Goal: Information Seeking & Learning: Check status

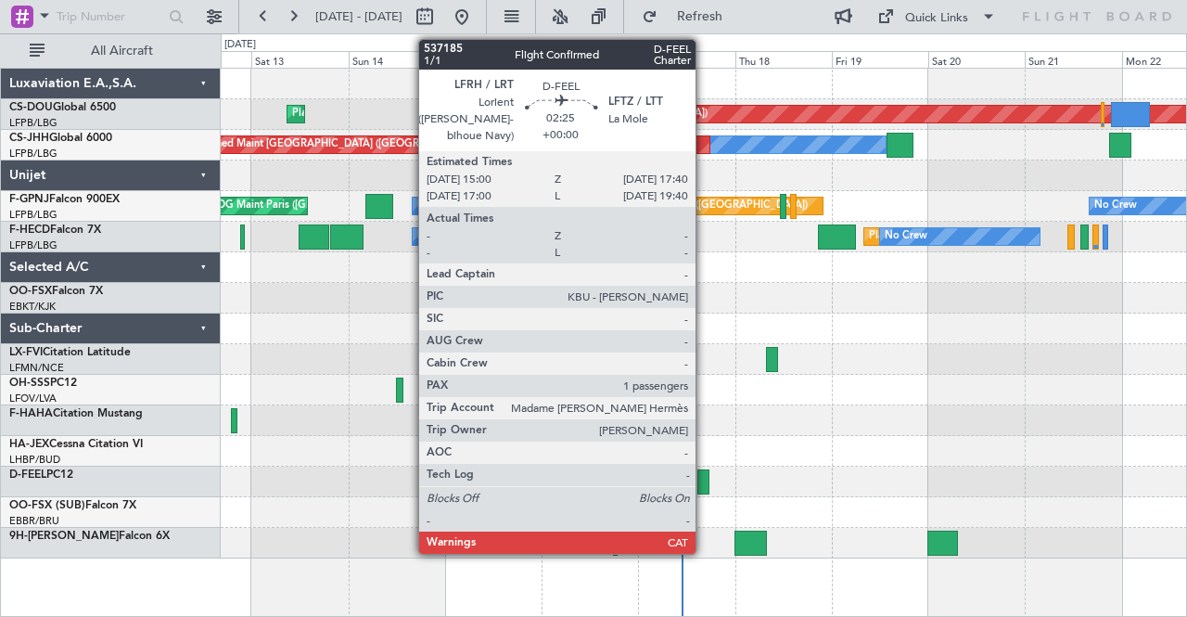
click at [705, 479] on div at bounding box center [702, 481] width 11 height 25
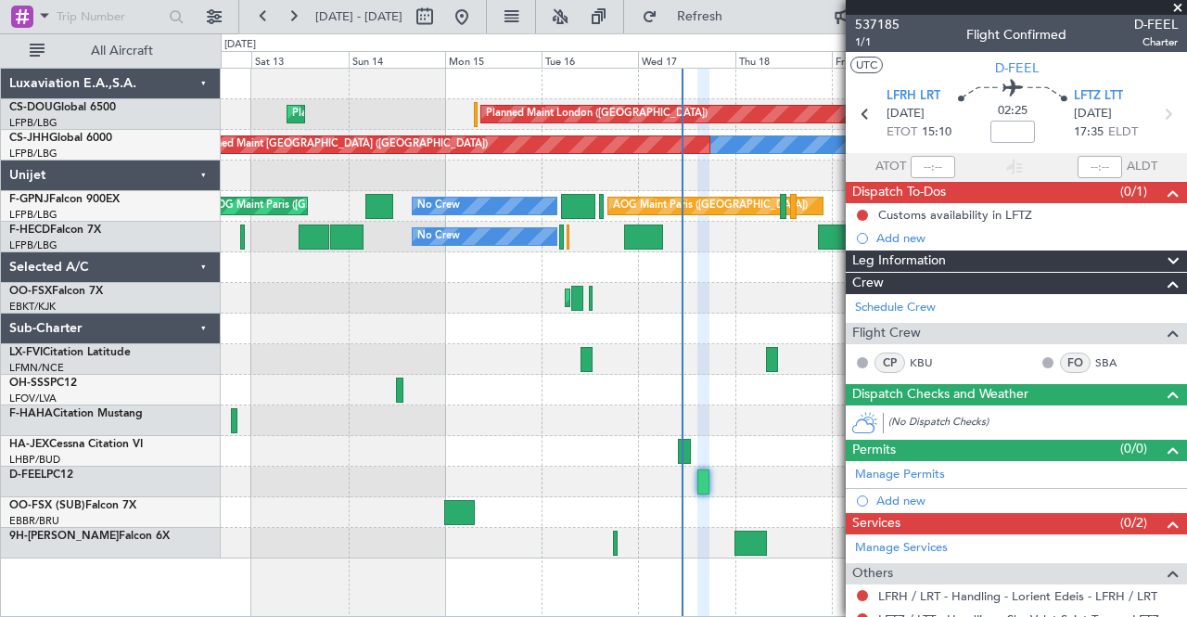
click at [1174, 6] on span at bounding box center [1178, 8] width 19 height 17
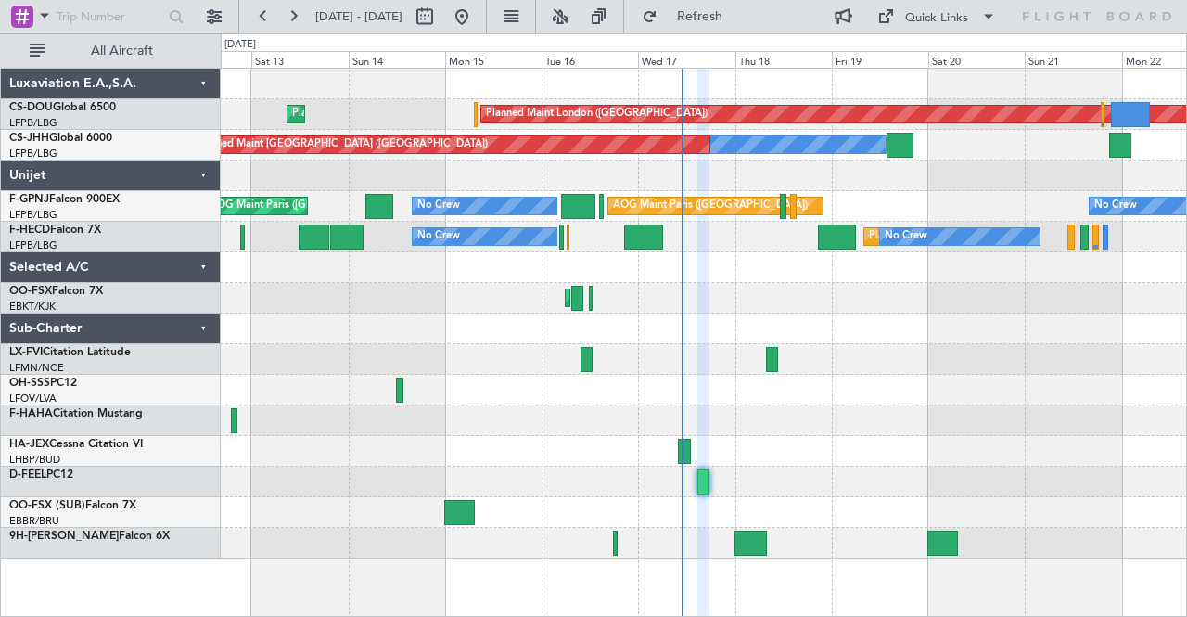
type input "0"
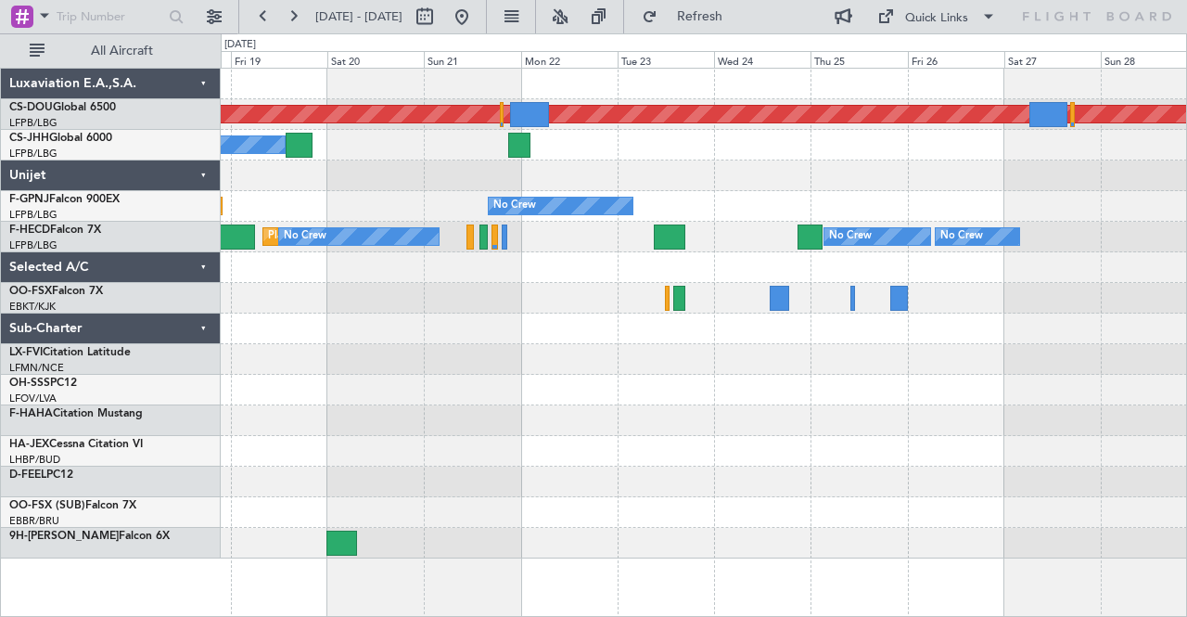
click at [222, 293] on div at bounding box center [704, 298] width 966 height 31
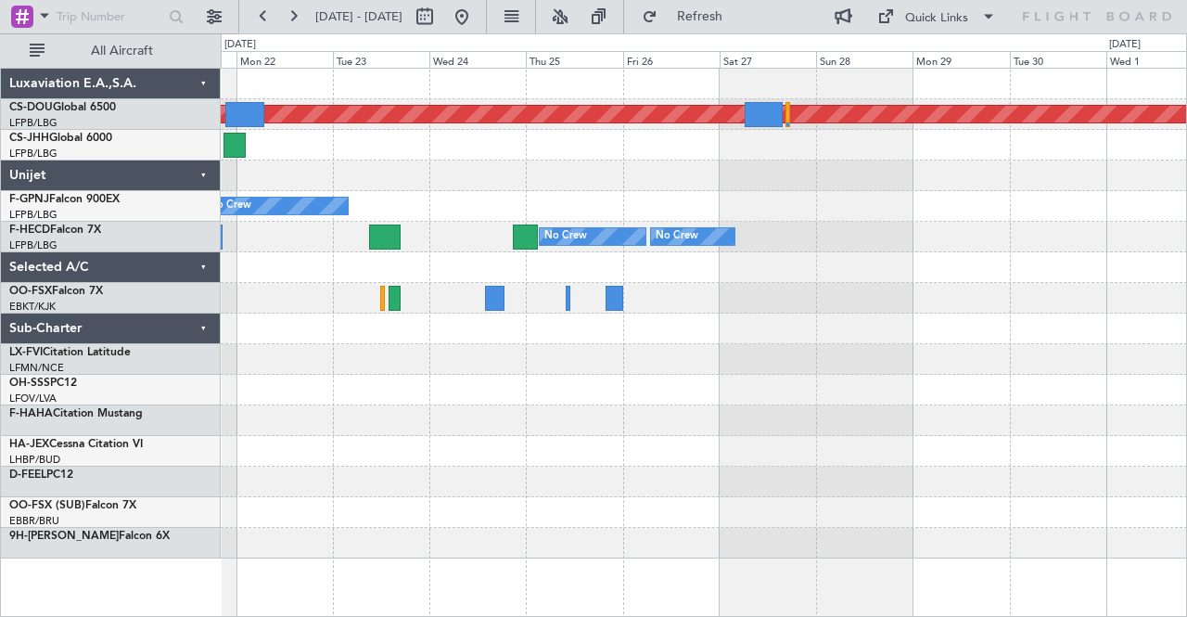
click at [377, 313] on div at bounding box center [704, 328] width 966 height 31
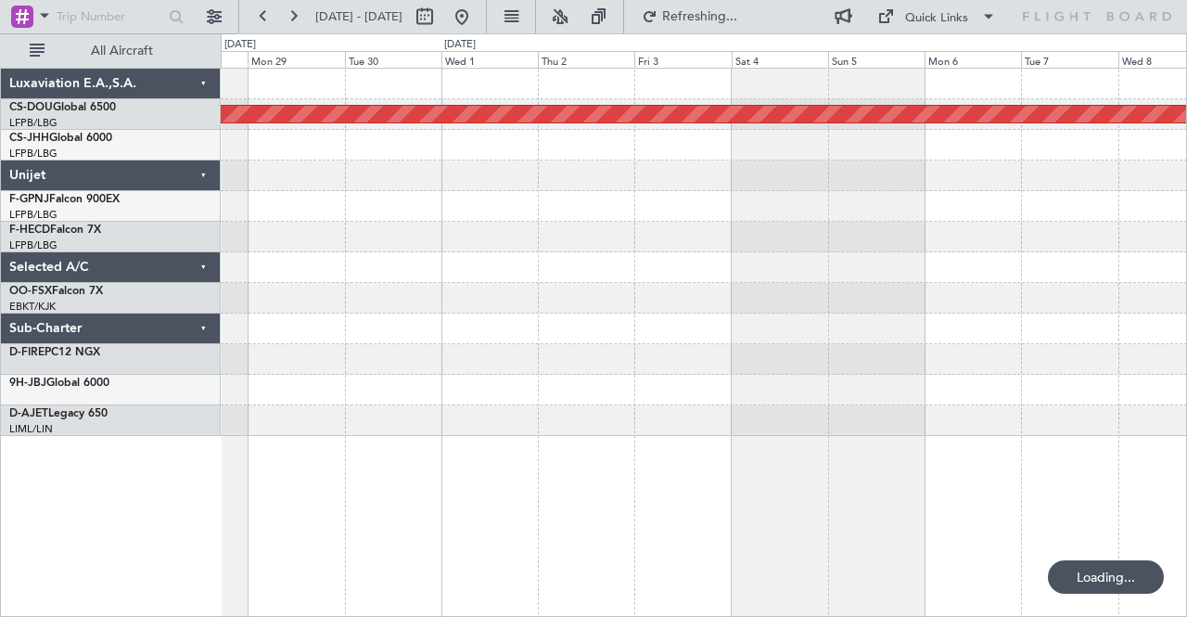
click at [711, 309] on div "Planned Maint London ([GEOGRAPHIC_DATA]) No Crew No Crew" at bounding box center [704, 252] width 966 height 367
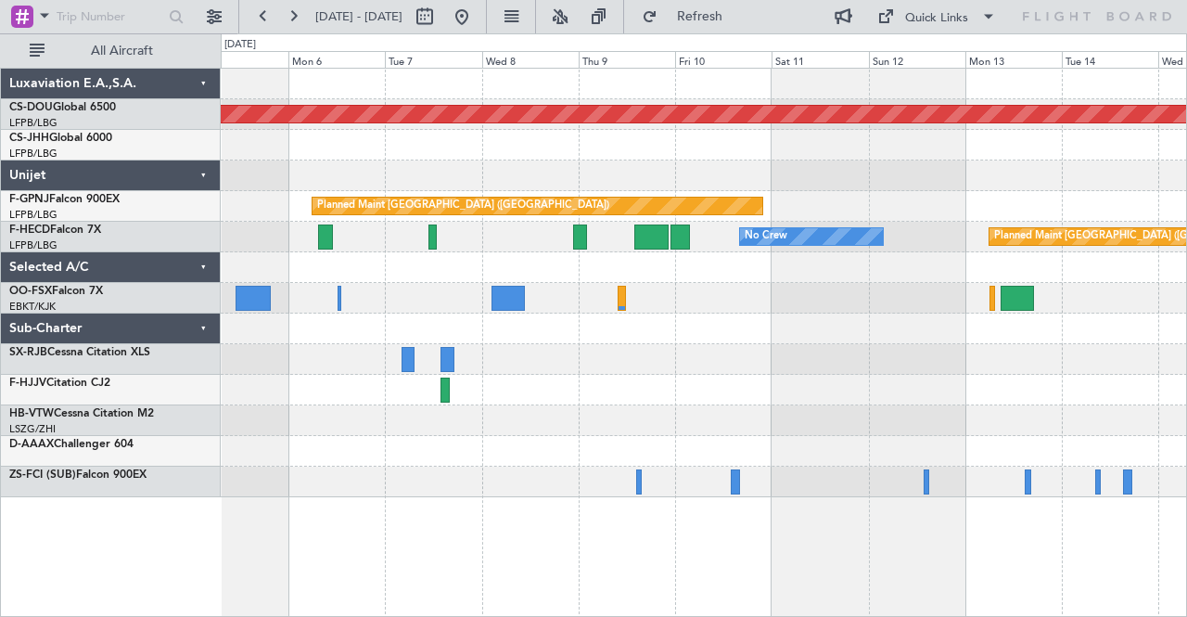
click at [540, 256] on div "Planned Maint London ([GEOGRAPHIC_DATA]) Planned Maint [GEOGRAPHIC_DATA] ([GEOG…" at bounding box center [704, 283] width 966 height 428
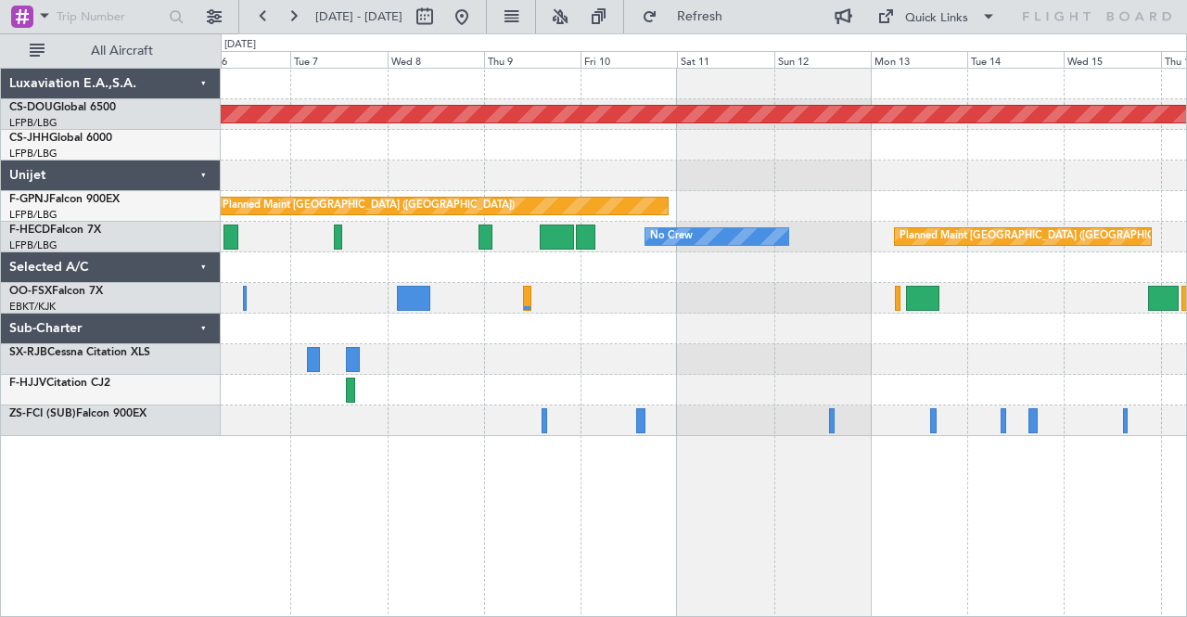
click at [479, 376] on div "Planned Maint London ([GEOGRAPHIC_DATA]) Planned Maint [GEOGRAPHIC_DATA] ([GEOG…" at bounding box center [704, 252] width 966 height 367
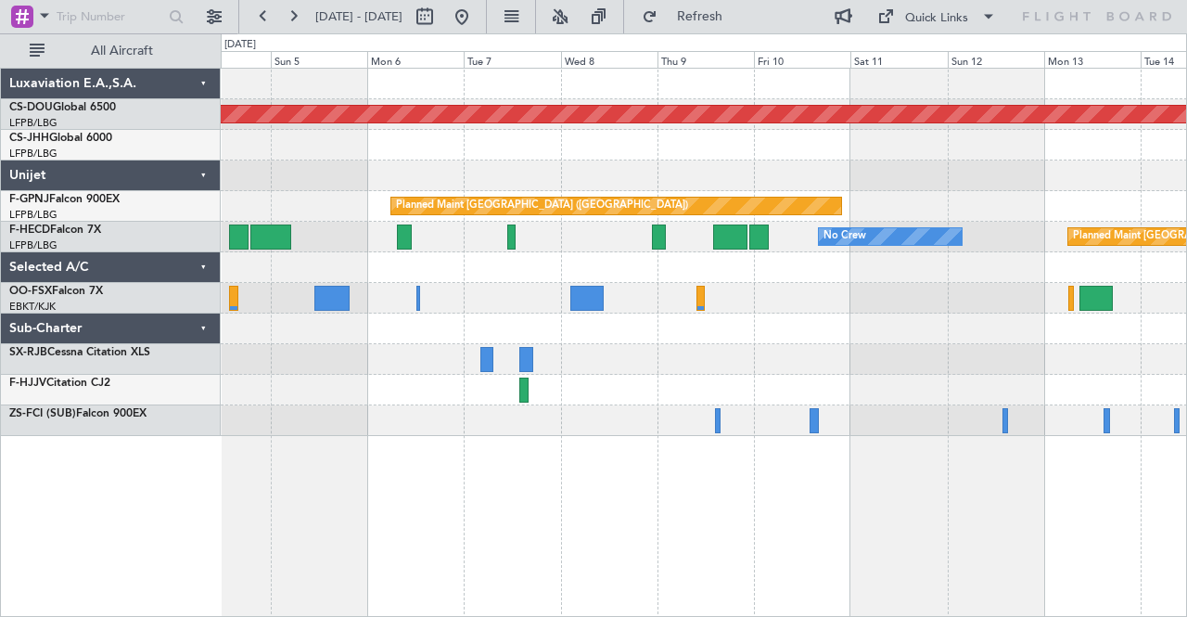
click at [560, 407] on div at bounding box center [704, 420] width 966 height 31
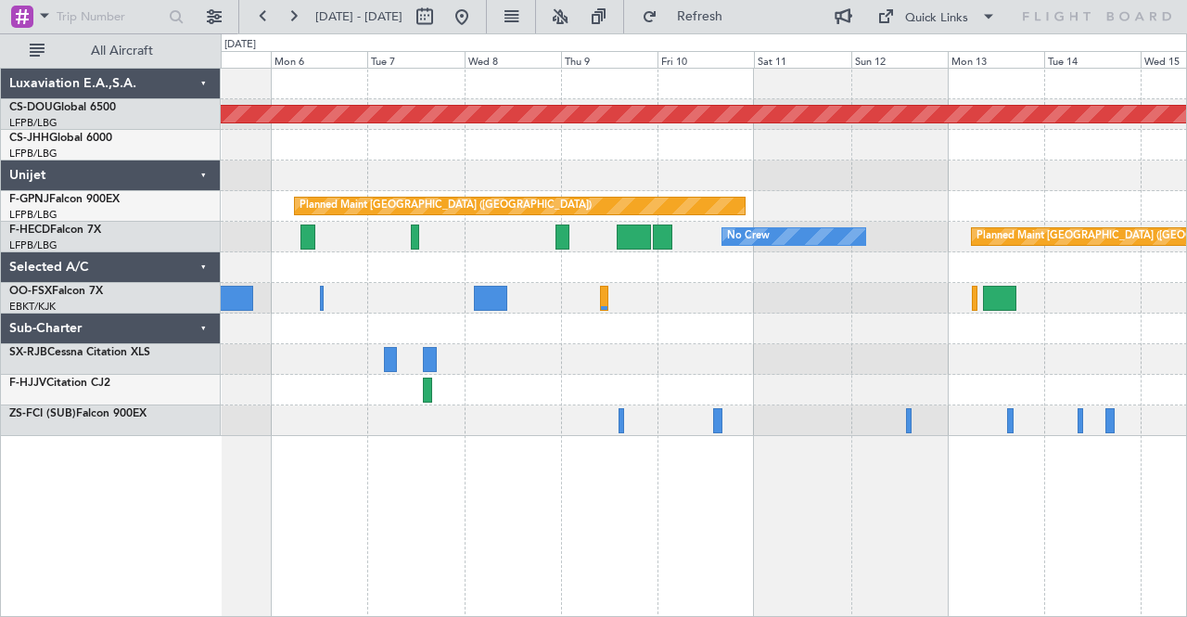
click at [346, 436] on div "Planned Maint London ([GEOGRAPHIC_DATA]) Planned Maint [GEOGRAPHIC_DATA] ([GEOG…" at bounding box center [704, 343] width 967 height 550
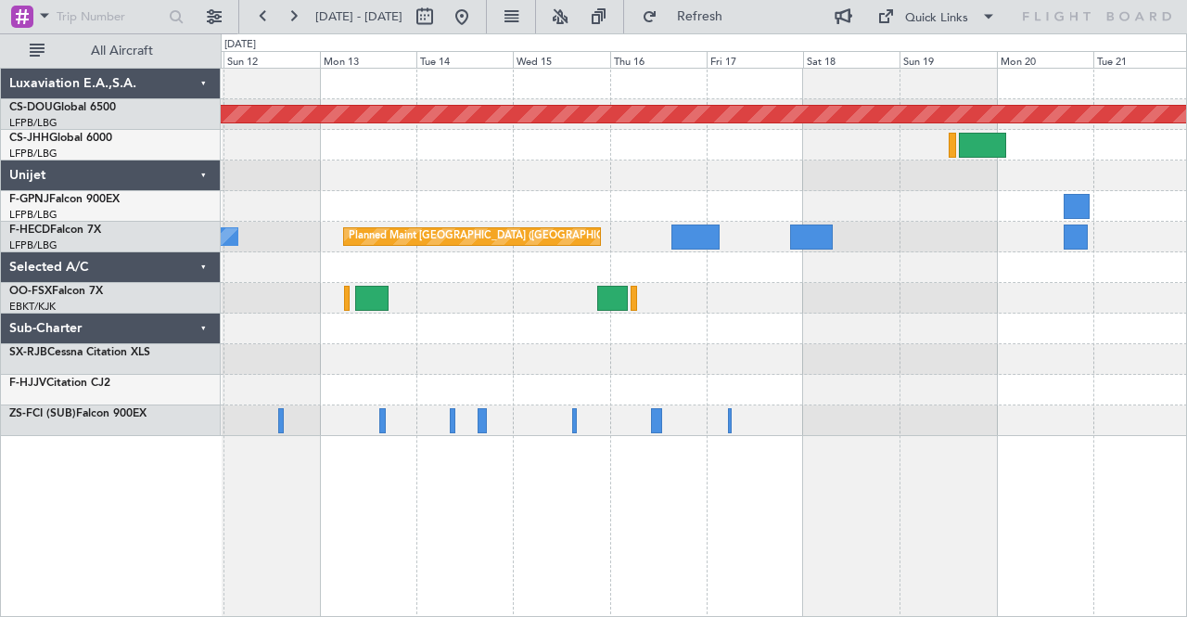
click at [498, 446] on div "Planned Maint London ([GEOGRAPHIC_DATA]) Planned Maint [GEOGRAPHIC_DATA] ([GEOG…" at bounding box center [704, 343] width 967 height 550
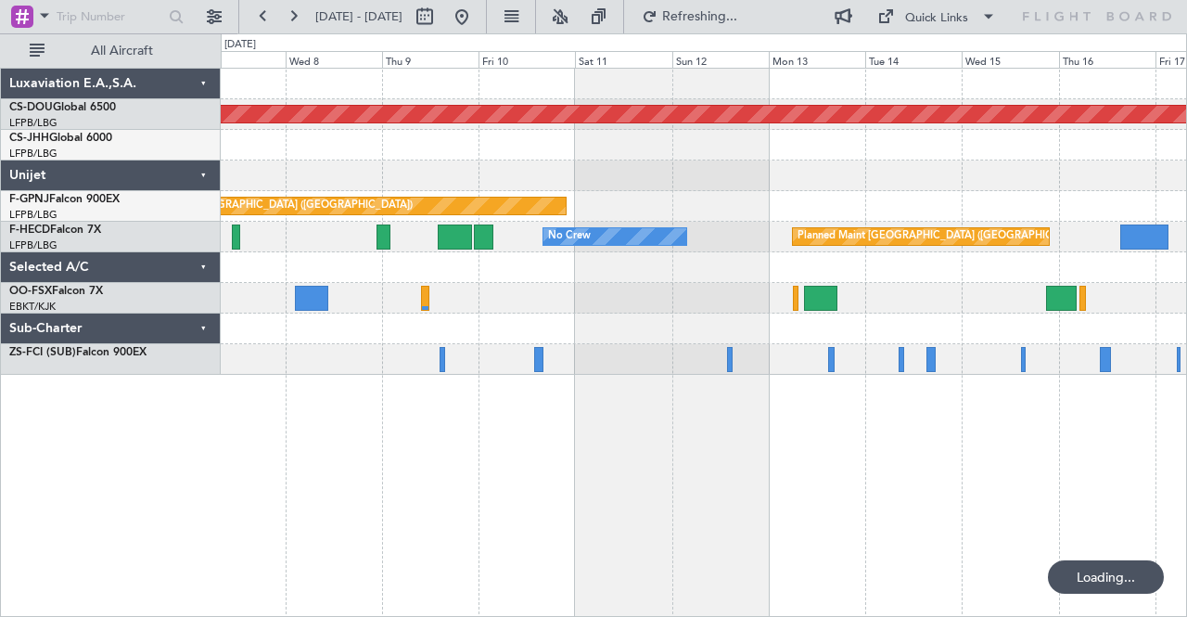
click at [857, 343] on div "Planned Maint London ([GEOGRAPHIC_DATA]) Planned Maint [GEOGRAPHIC_DATA] ([GEOG…" at bounding box center [704, 343] width 967 height 550
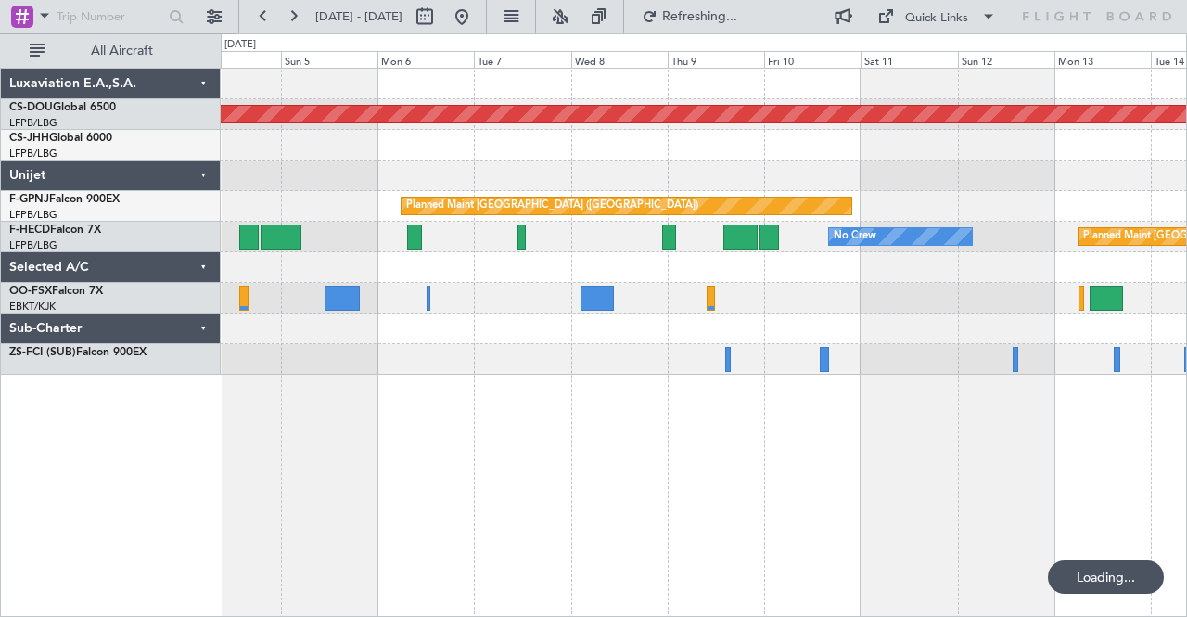
click at [952, 305] on div "Planned Maint London ([GEOGRAPHIC_DATA]) Planned Maint [GEOGRAPHIC_DATA] ([GEOG…" at bounding box center [704, 222] width 966 height 306
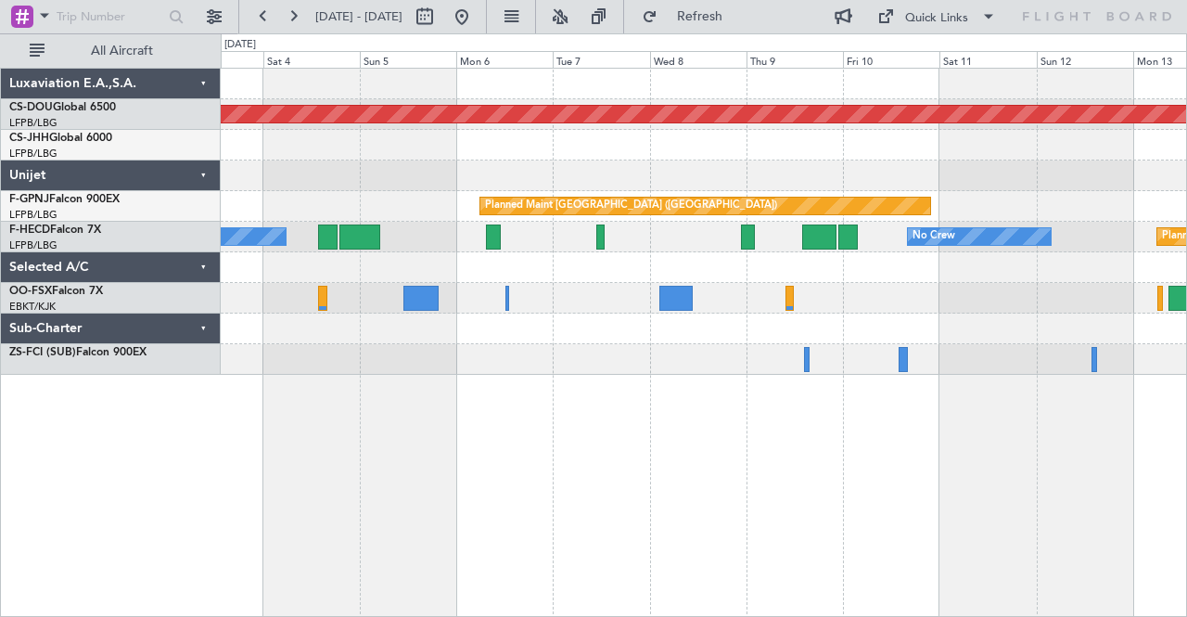
click at [836, 410] on div "Planned Maint London ([GEOGRAPHIC_DATA]) Planned Maint [GEOGRAPHIC_DATA] ([GEOG…" at bounding box center [704, 343] width 967 height 550
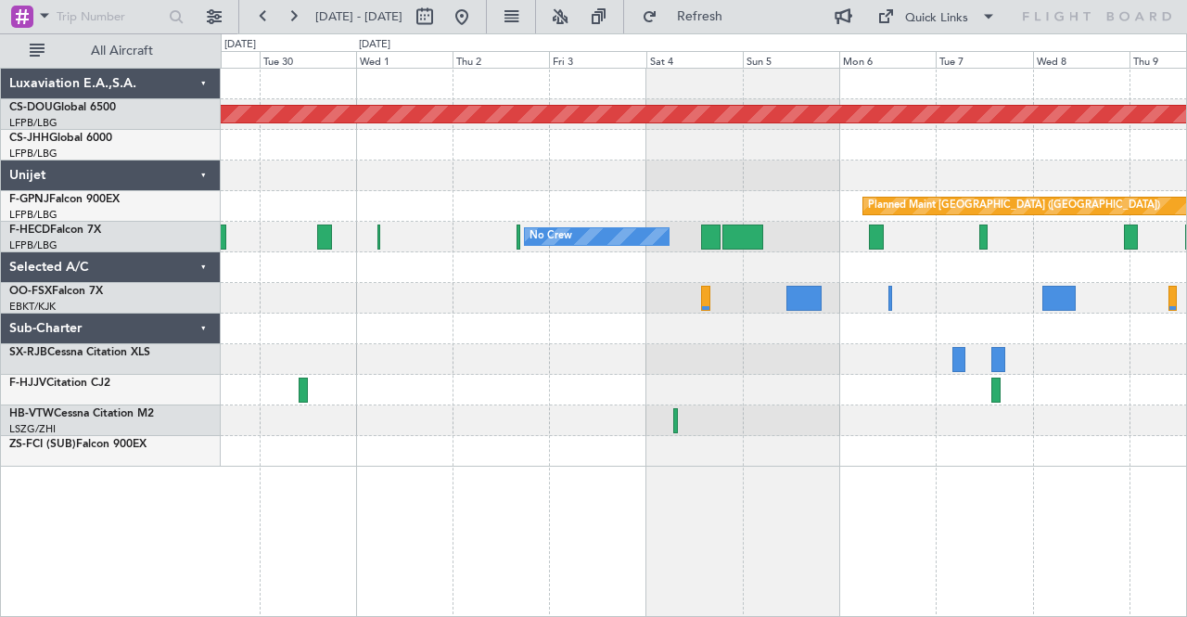
click at [838, 392] on div "Planned Maint London ([GEOGRAPHIC_DATA]) Planned Maint [GEOGRAPHIC_DATA] ([GEOG…" at bounding box center [704, 268] width 966 height 398
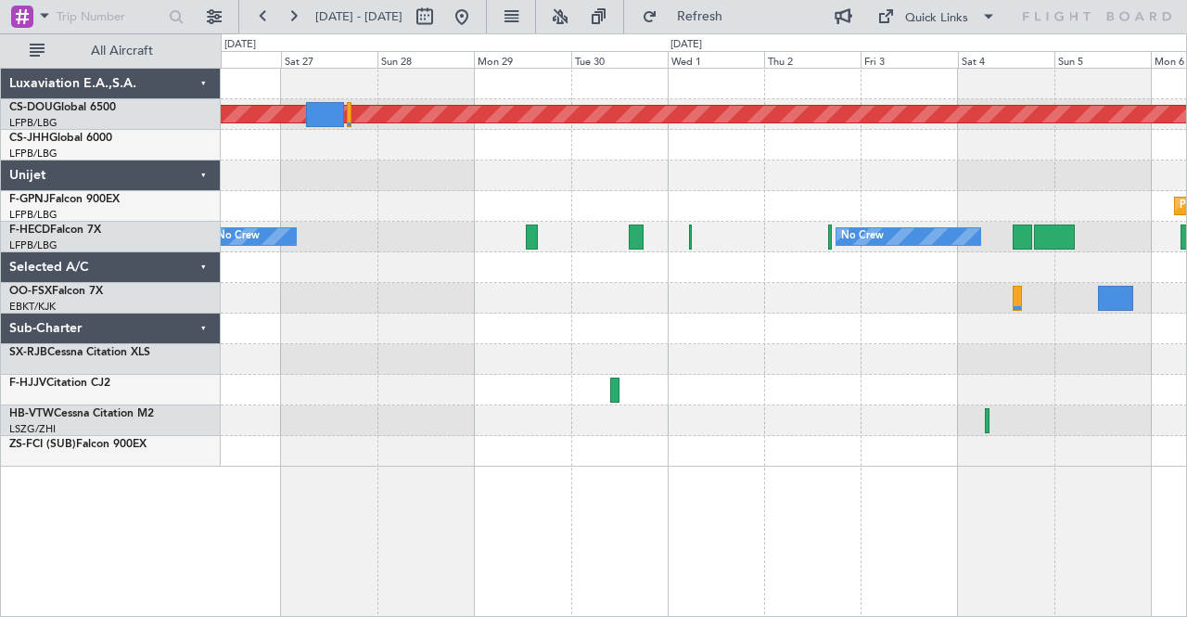
click at [808, 377] on div at bounding box center [704, 390] width 966 height 31
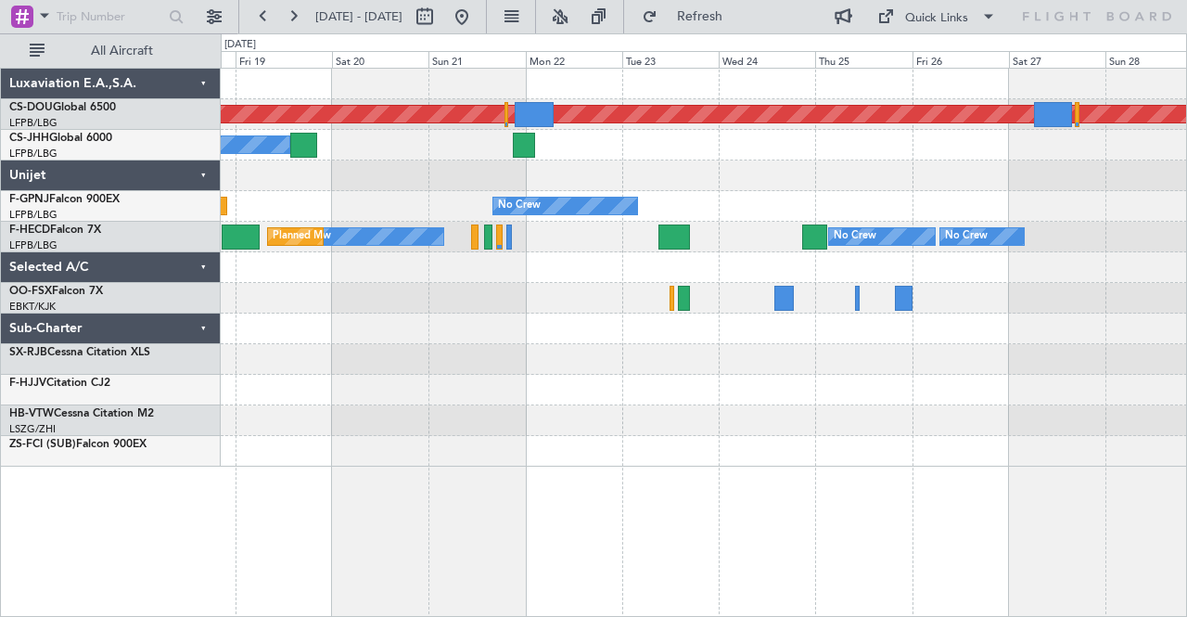
click at [847, 359] on div "Planned Maint London ([GEOGRAPHIC_DATA]) Owner Planned Maint [GEOGRAPHIC_DATA] …" at bounding box center [704, 268] width 966 height 398
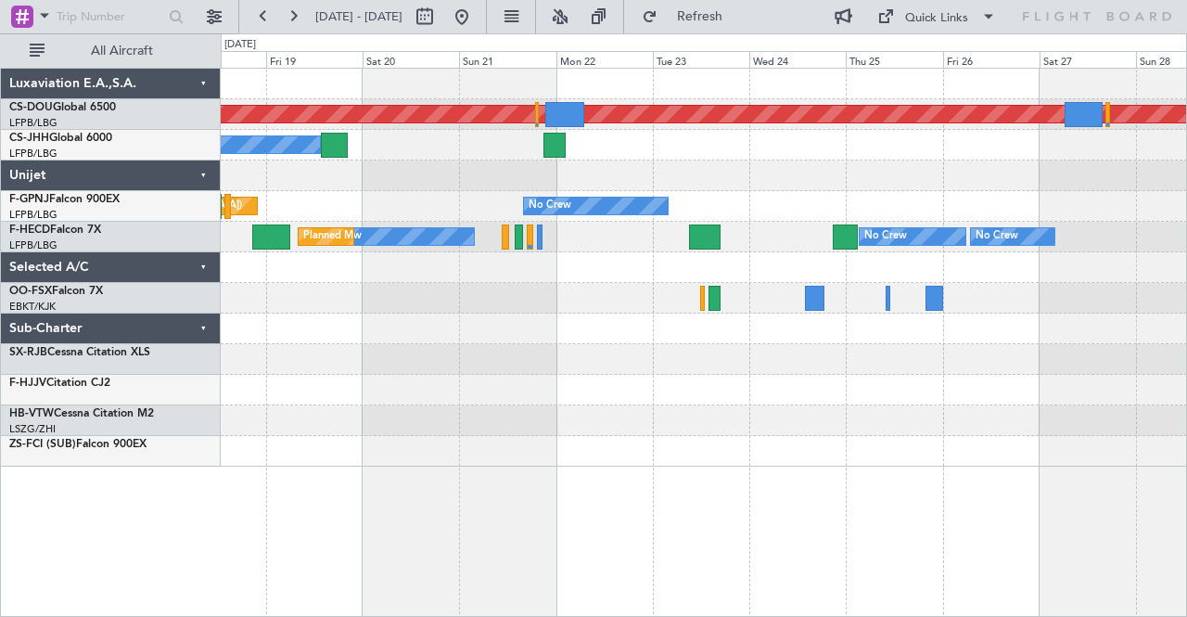
click at [754, 359] on div "Planned Maint London ([GEOGRAPHIC_DATA]) Owner Planned Maint [GEOGRAPHIC_DATA] …" at bounding box center [704, 268] width 966 height 398
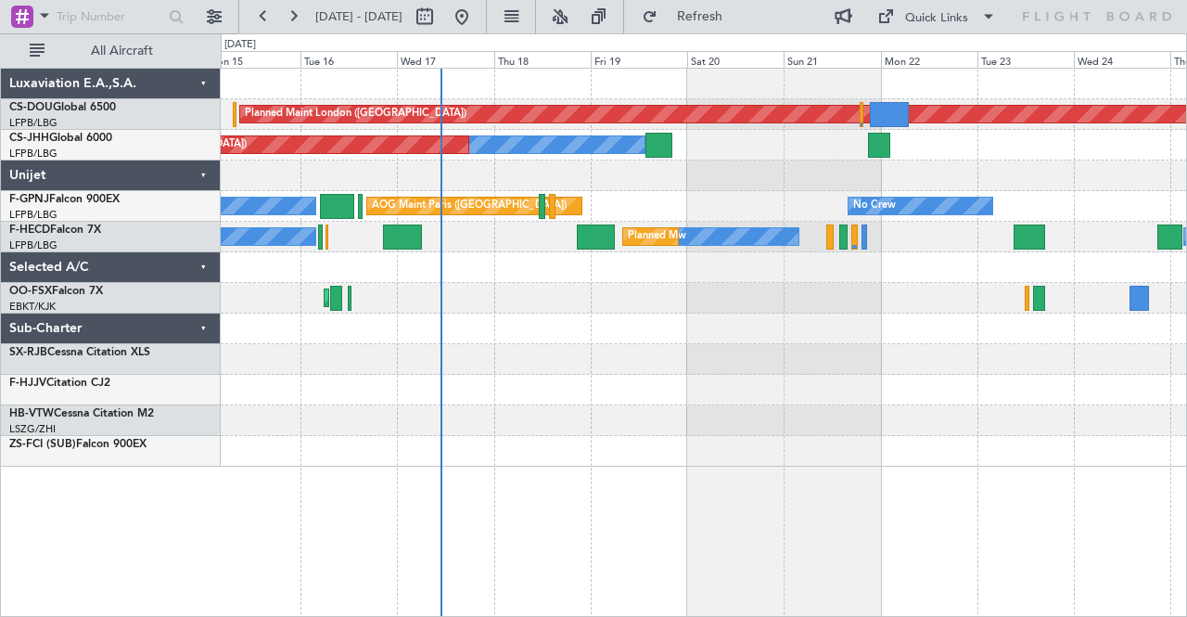
click at [741, 355] on div "Planned Maint London ([GEOGRAPHIC_DATA]) Owner Planned Maint [GEOGRAPHIC_DATA] …" at bounding box center [704, 268] width 966 height 398
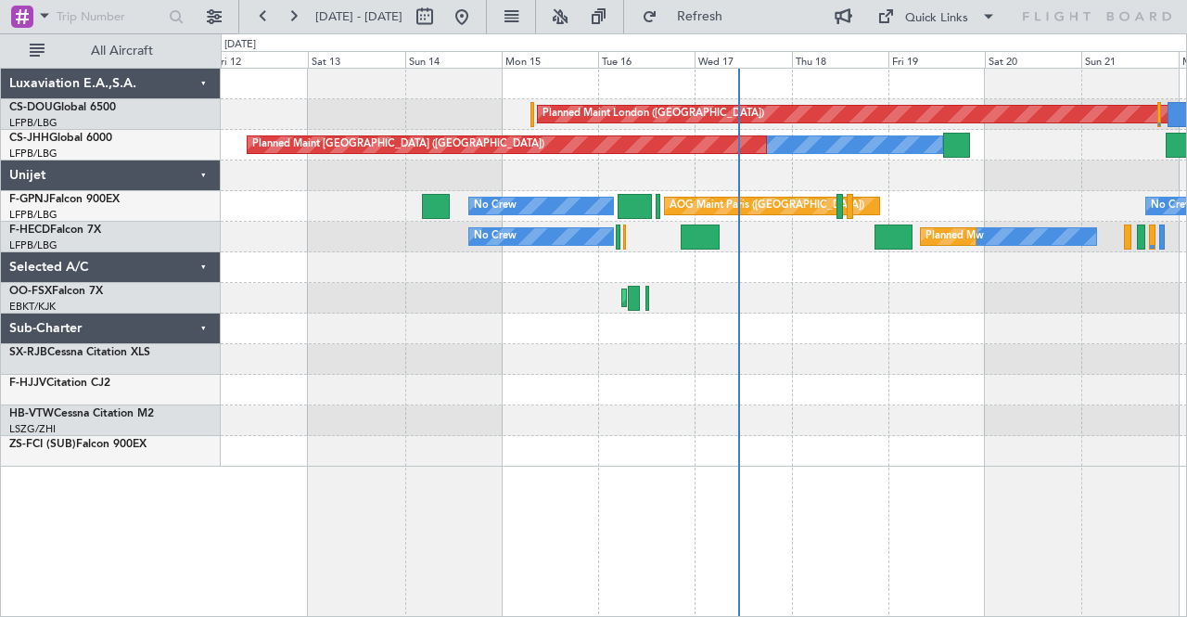
click at [731, 353] on div "Planned Maint London ([GEOGRAPHIC_DATA]) Owner Planned Maint [GEOGRAPHIC_DATA] …" at bounding box center [704, 268] width 966 height 398
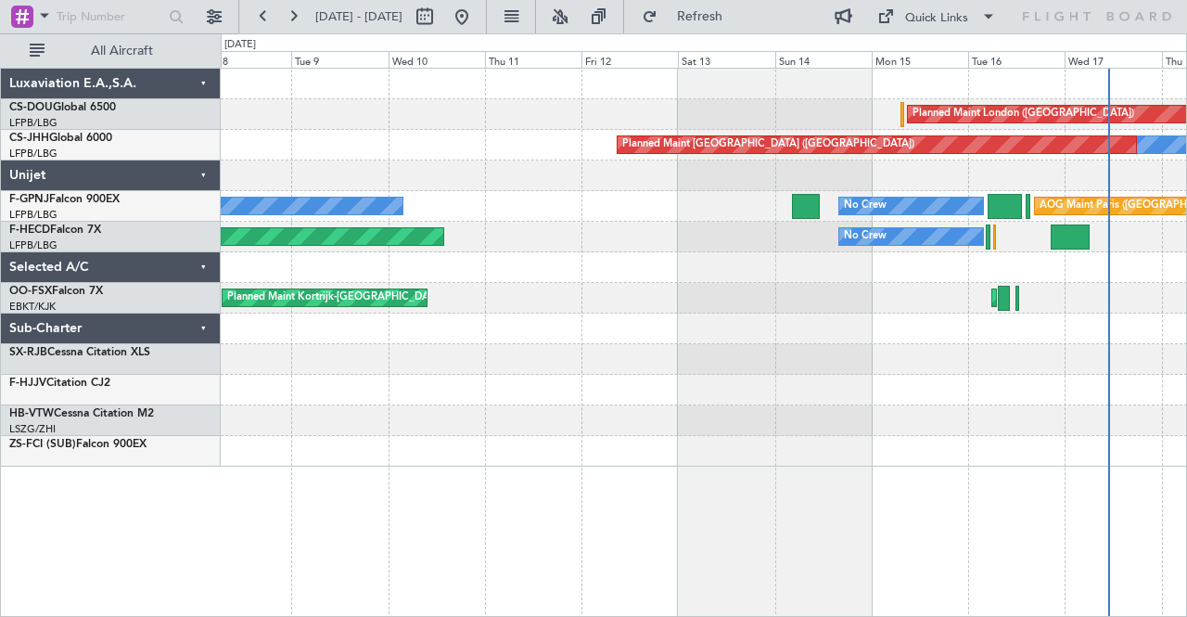
click at [766, 340] on div "Planned Maint London ([GEOGRAPHIC_DATA]) Owner Planned Maint [GEOGRAPHIC_DATA] …" at bounding box center [704, 268] width 966 height 398
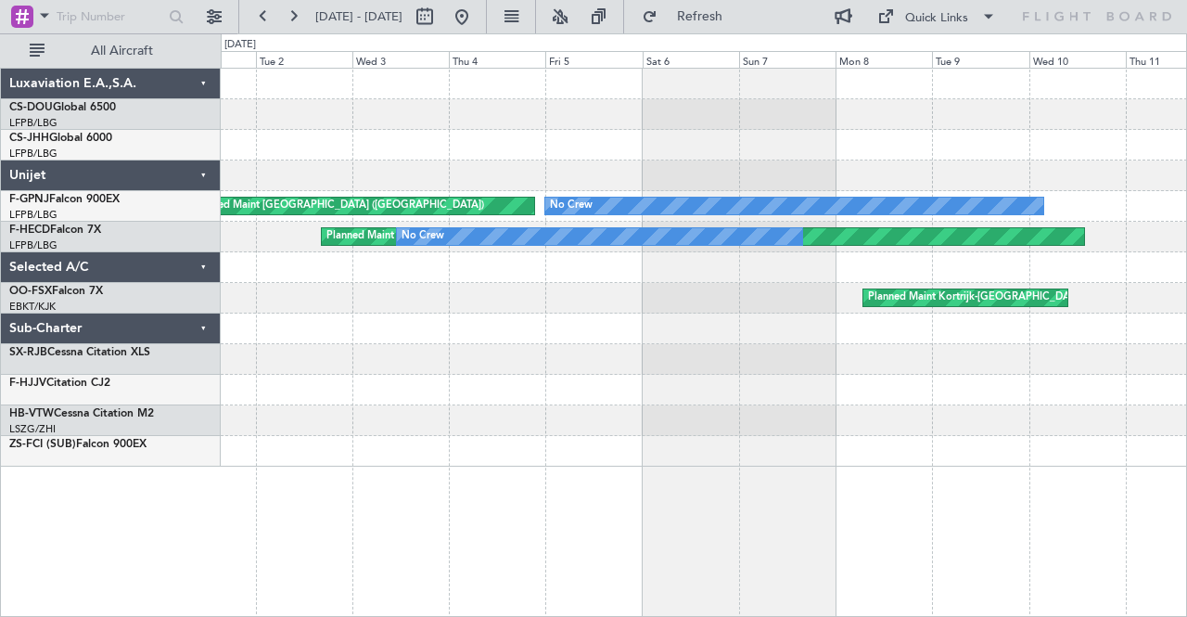
click at [859, 336] on div "Owner Planned Maint [GEOGRAPHIC_DATA] ([GEOGRAPHIC_DATA]) No Crew Planned Maint…" at bounding box center [704, 268] width 966 height 398
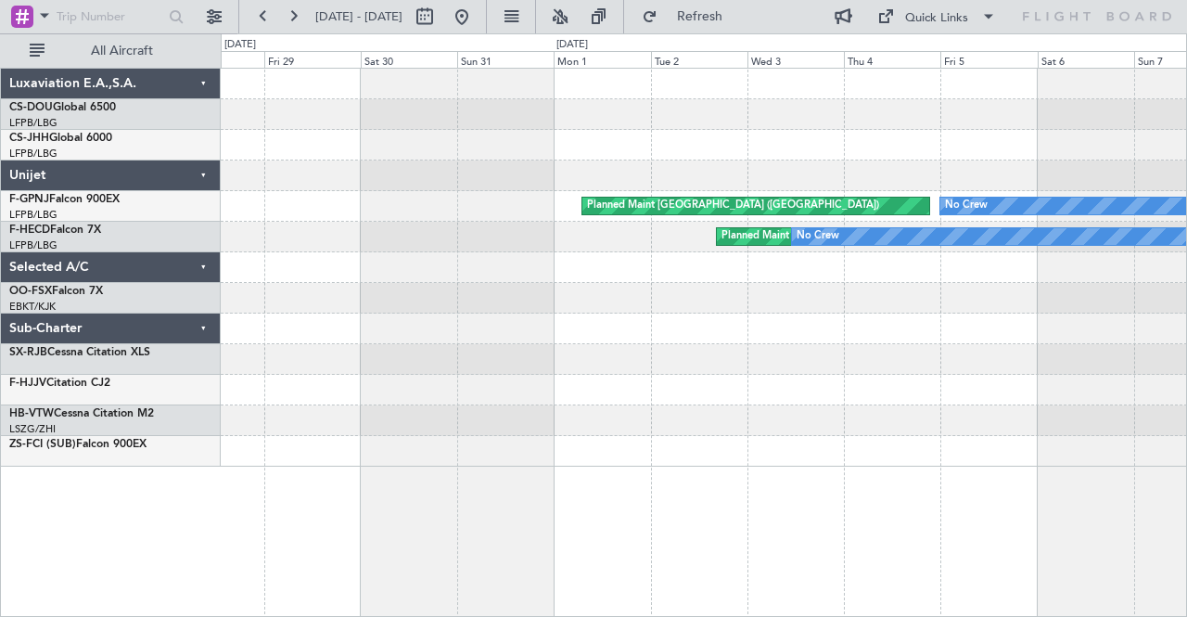
click at [736, 364] on div "No Crew Planned Maint [GEOGRAPHIC_DATA] ([GEOGRAPHIC_DATA]) Planned Maint [GEOG…" at bounding box center [704, 268] width 966 height 398
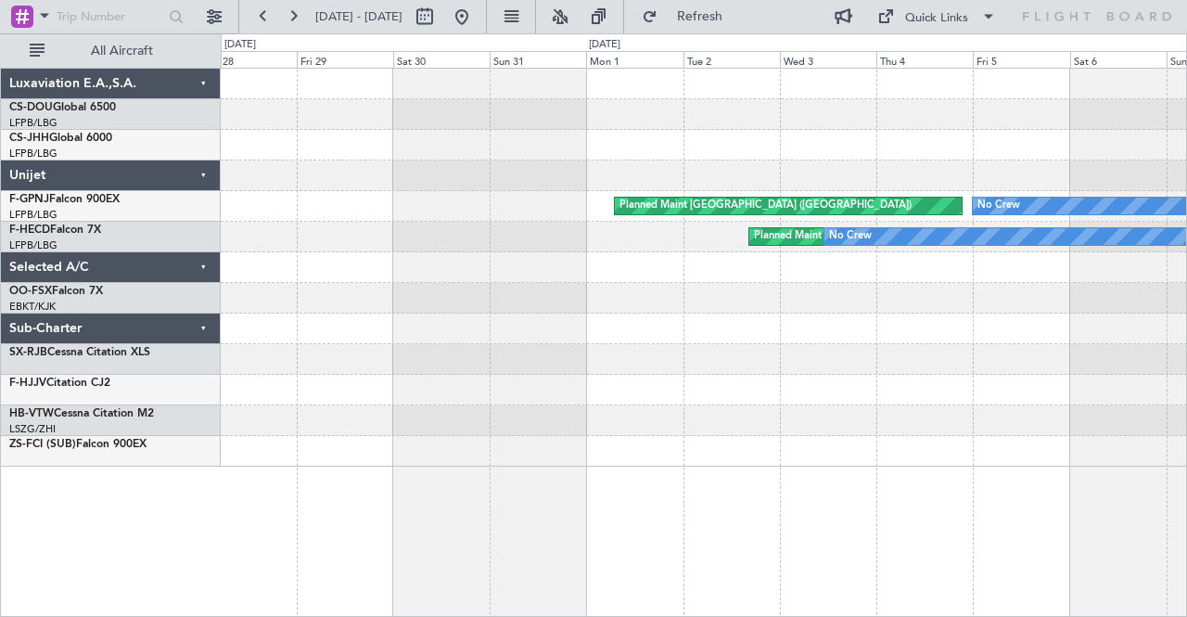
click at [811, 348] on div "No Crew Planned Maint [GEOGRAPHIC_DATA] ([GEOGRAPHIC_DATA]) Planned Maint [GEOG…" at bounding box center [704, 268] width 966 height 398
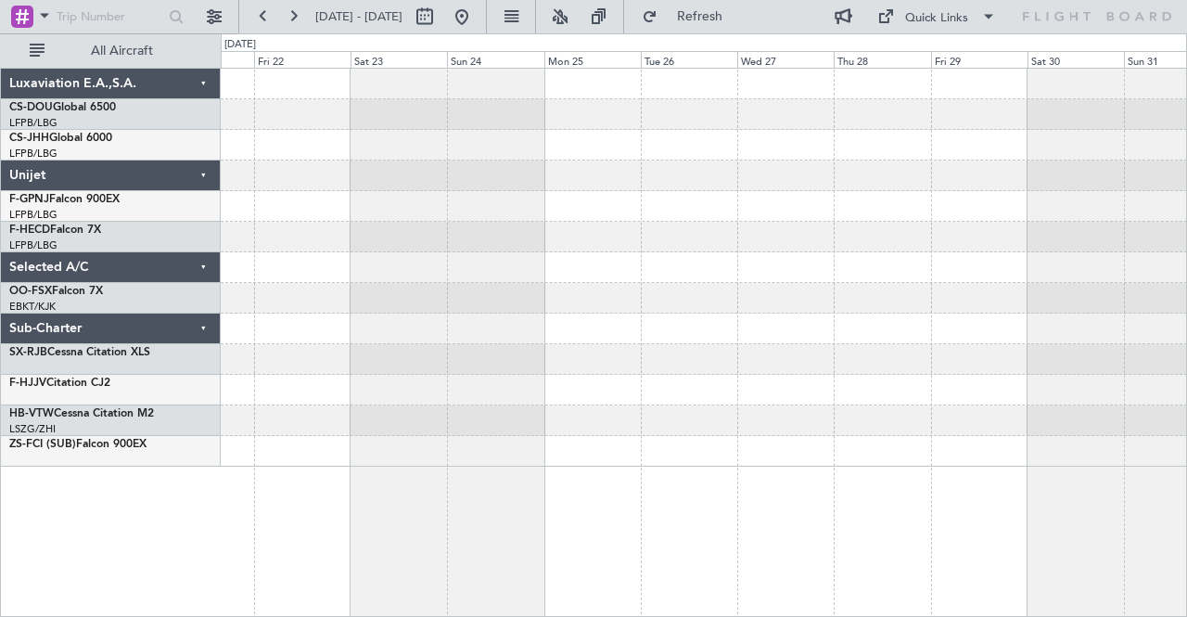
click at [799, 344] on div at bounding box center [704, 359] width 966 height 31
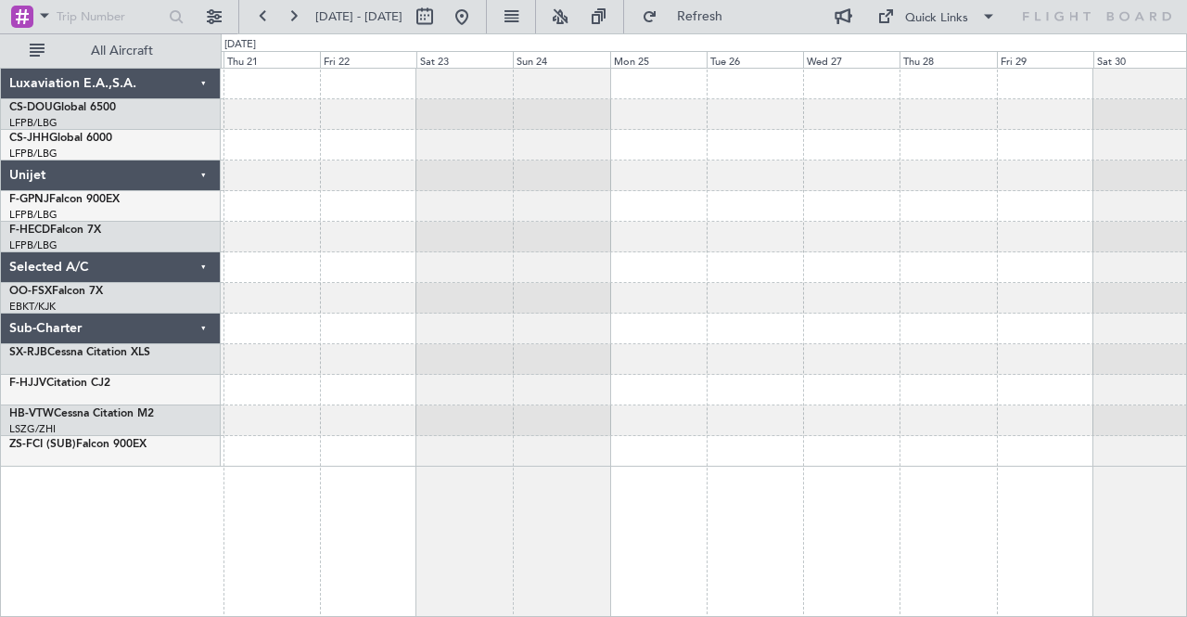
click at [747, 327] on div "Planned Maint [GEOGRAPHIC_DATA] ([GEOGRAPHIC_DATA])" at bounding box center [704, 268] width 966 height 398
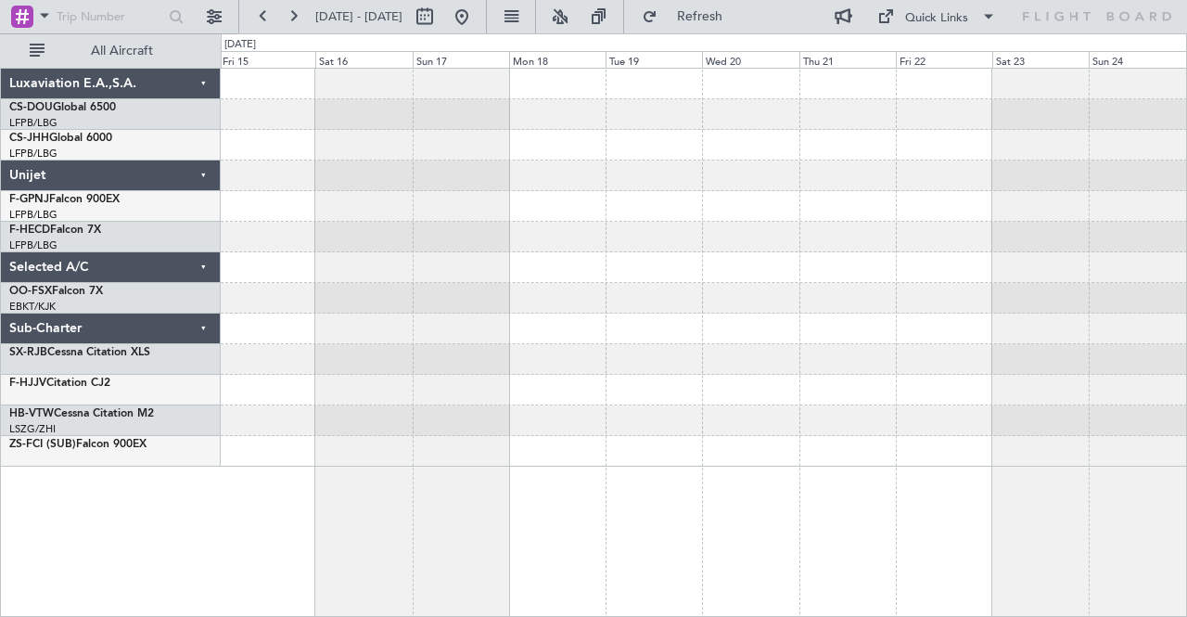
click at [722, 326] on div at bounding box center [704, 268] width 966 height 398
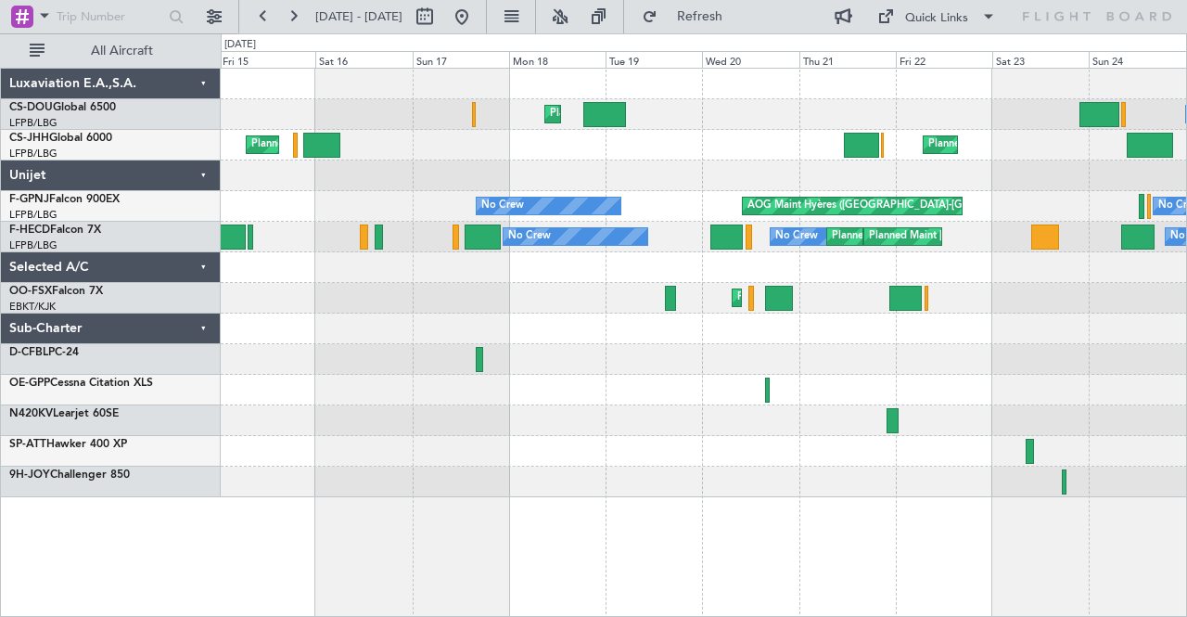
click at [167, 503] on div "Planned Maint [GEOGRAPHIC_DATA] ([GEOGRAPHIC_DATA]) A/C Unavailable Unplanned M…" at bounding box center [593, 324] width 1187 height 583
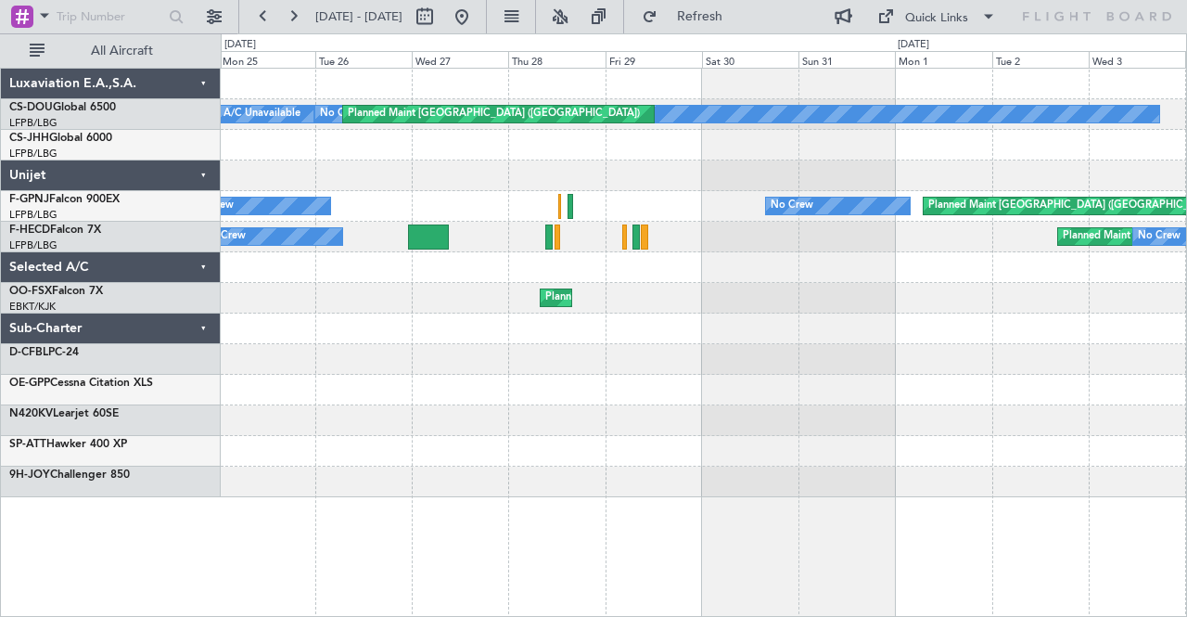
click at [270, 450] on div "A/C Unavailable No Crew Planned Maint [GEOGRAPHIC_DATA] ([GEOGRAPHIC_DATA]) Pla…" at bounding box center [704, 283] width 966 height 428
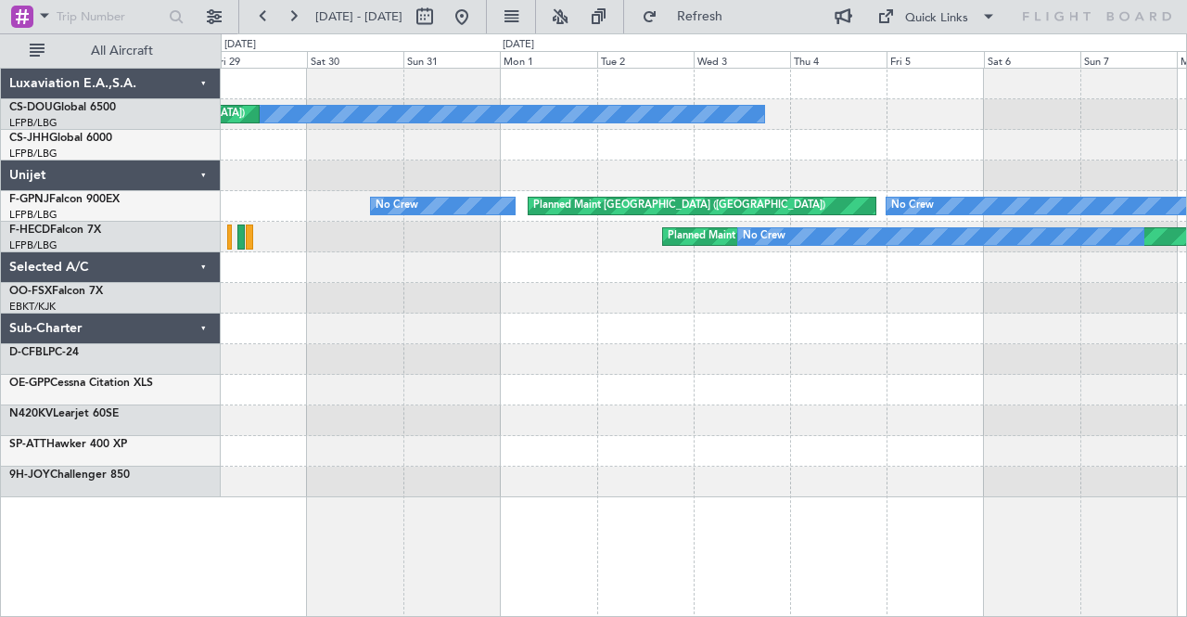
click at [404, 410] on div "No Crew Planned Maint [GEOGRAPHIC_DATA] ([GEOGRAPHIC_DATA]) No Crew Planned Mai…" at bounding box center [704, 283] width 966 height 428
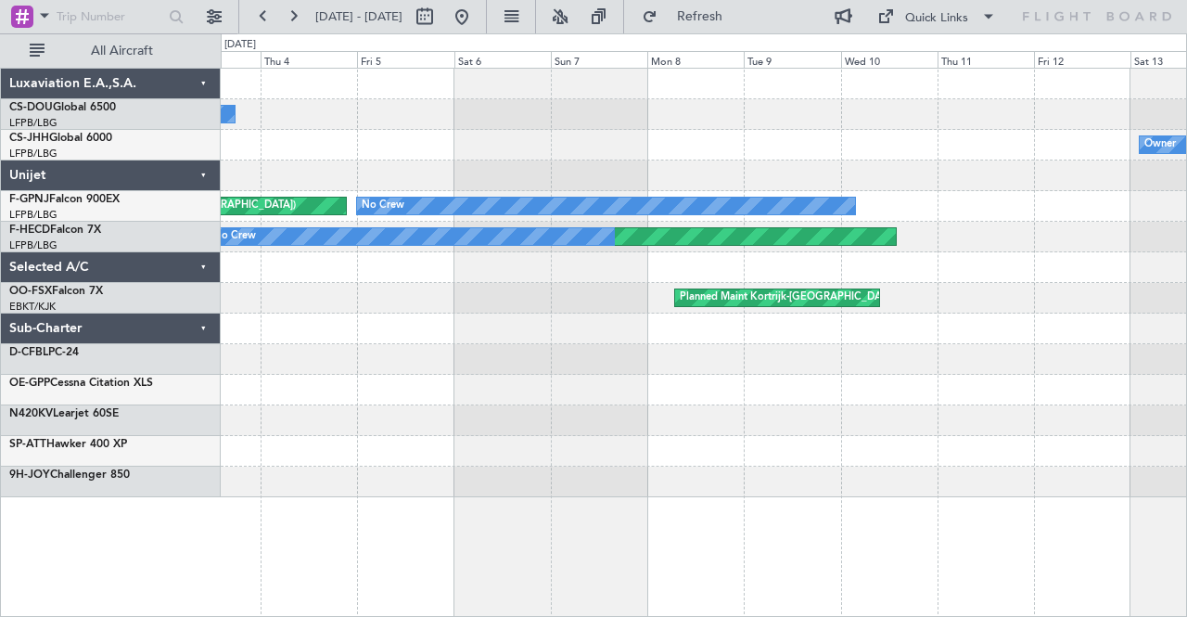
click at [275, 416] on div "No Crew Planned Maint [GEOGRAPHIC_DATA] ([GEOGRAPHIC_DATA]) Owner Planned Maint…" at bounding box center [704, 283] width 966 height 428
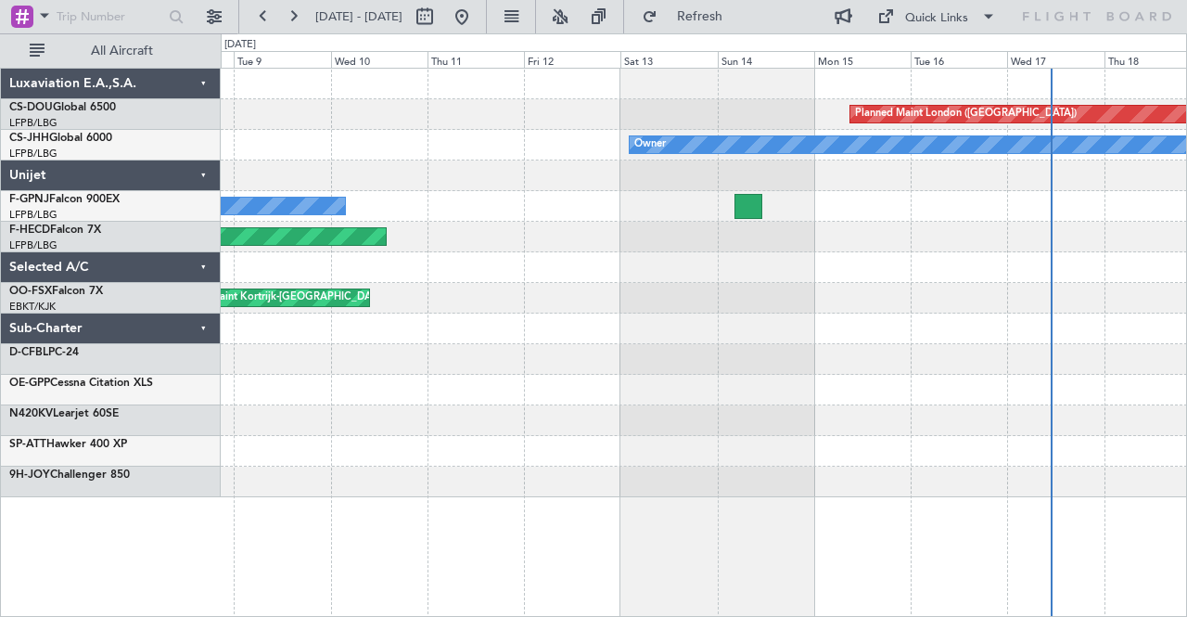
click at [145, 459] on div "Planned Maint London ([GEOGRAPHIC_DATA]) Owner No Crew Planned Maint [GEOGRAPHI…" at bounding box center [593, 324] width 1187 height 583
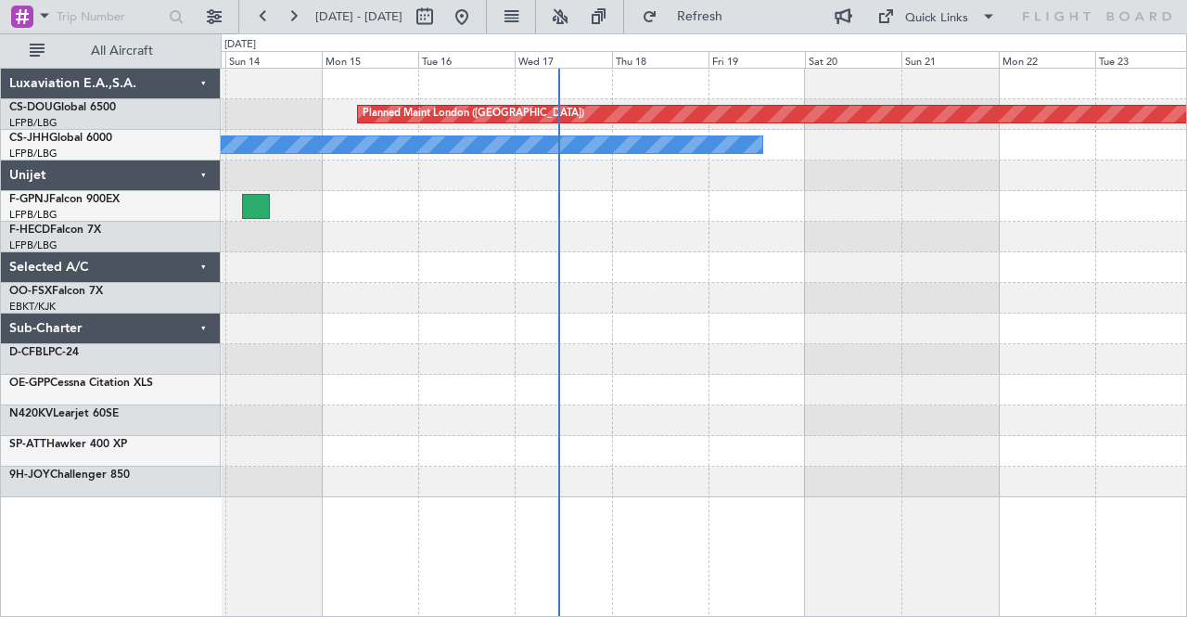
click at [224, 473] on div "Planned Maint London ([GEOGRAPHIC_DATA]) Owner" at bounding box center [704, 283] width 966 height 428
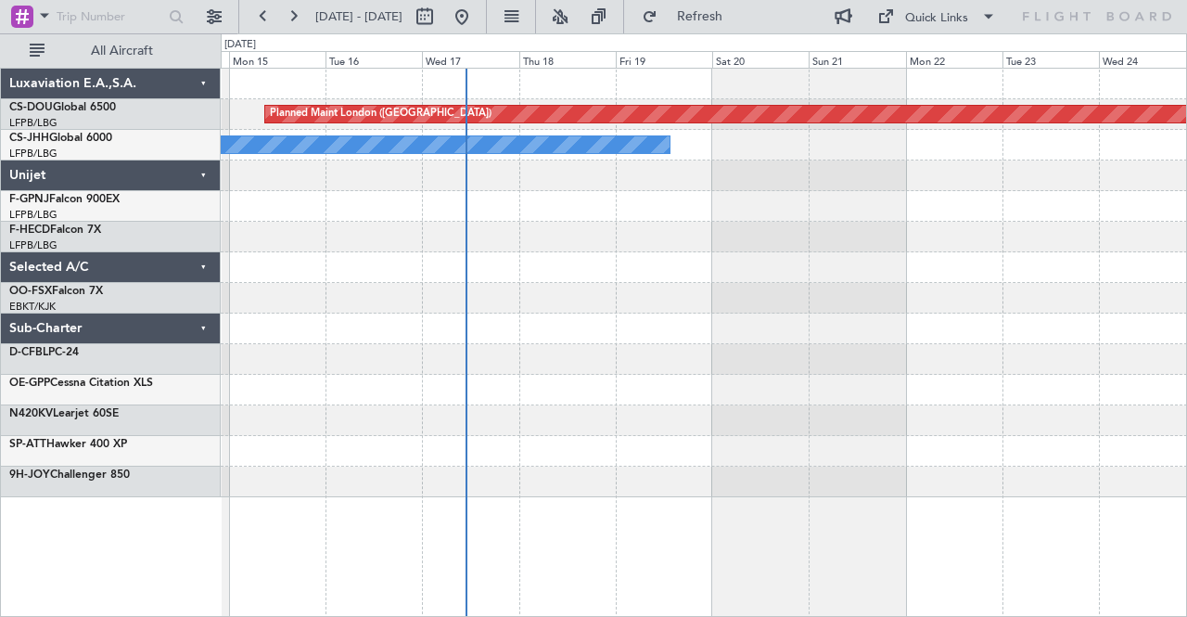
click at [505, 423] on div "Planned Maint London ([GEOGRAPHIC_DATA]) Owner" at bounding box center [704, 283] width 966 height 428
